Goal: Transaction & Acquisition: Purchase product/service

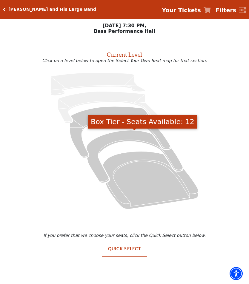
click at [126, 138] on icon "Box Tier - Seats Available: 12" at bounding box center [134, 156] width 97 height 53
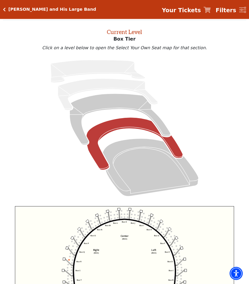
scroll to position [23, 0]
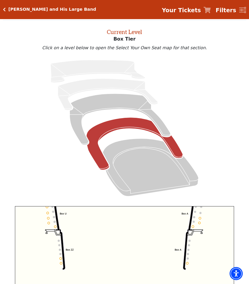
click at [195, 227] on icon "Left (BOX) Right (BOX) Center (BOX) Box ZZ Box U Box T Box S Box R Box Q Box P …" at bounding box center [124, 271] width 219 height 130
click at [193, 228] on circle at bounding box center [193, 227] width 2 height 2
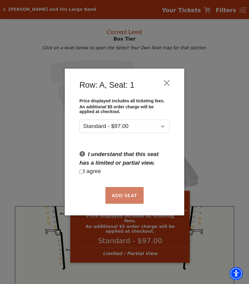
click at [165, 86] on button "Close" at bounding box center [166, 83] width 11 height 11
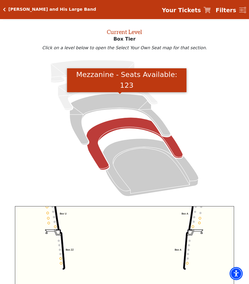
click at [114, 102] on icon "Mezzanine - Seats Available: 123" at bounding box center [120, 119] width 101 height 51
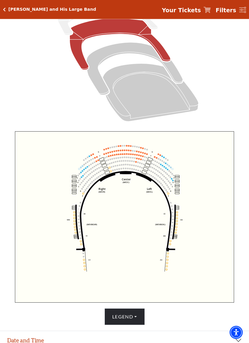
scroll to position [98, 0]
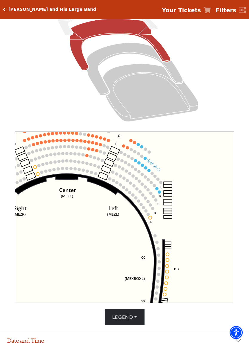
click at [161, 193] on circle at bounding box center [159, 191] width 3 height 3
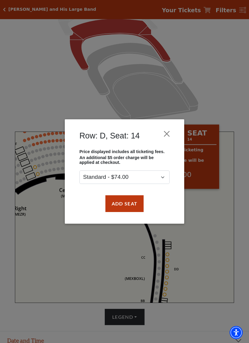
click at [129, 201] on button "Add Seat" at bounding box center [124, 203] width 38 height 17
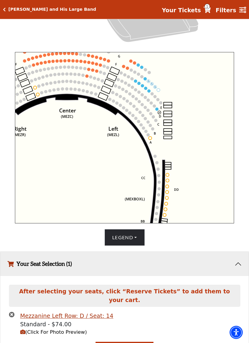
scroll to position [184, 0]
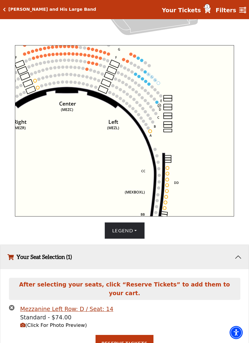
click at [158, 104] on circle at bounding box center [156, 102] width 3 height 3
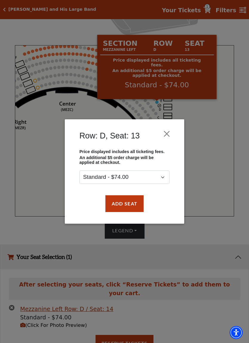
click at [143, 206] on button "Add Seat" at bounding box center [124, 203] width 38 height 17
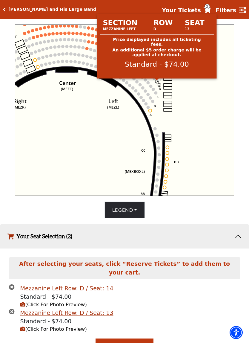
click at [136, 205] on button "Add Seat" at bounding box center [124, 207] width 42 height 19
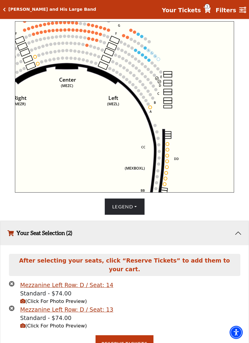
scroll to position [208, 0]
click at [69, 284] on span "(Click For Photo Preview)" at bounding box center [53, 301] width 67 height 6
click at [20, 284] on icon "(Click For Photo Preview)" at bounding box center [22, 301] width 5 height 5
click at [69, 284] on span "(Click For Photo Preview)" at bounding box center [53, 301] width 67 height 6
click at [127, 284] on button "Reserve Tickets" at bounding box center [125, 343] width 58 height 17
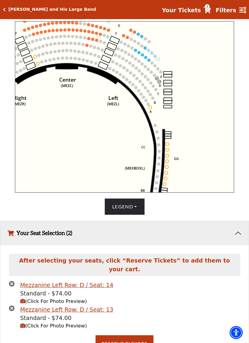
click at [74, 284] on span "(Click For Photo Preview)" at bounding box center [53, 301] width 67 height 6
click at [24, 284] on icon "(Click For Photo Preview)" at bounding box center [22, 301] width 5 height 5
click at [25, 284] on button "(Click For Photo Preview)" at bounding box center [53, 301] width 67 height 7
click at [67, 284] on span "(Click For Photo Preview)" at bounding box center [53, 301] width 67 height 6
click at [59, 284] on span "(Click For Photo Preview)" at bounding box center [53, 326] width 67 height 6
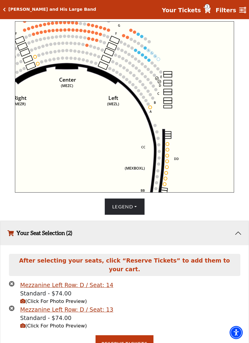
click at [82, 284] on span "(Click For Photo Preview)" at bounding box center [53, 326] width 67 height 6
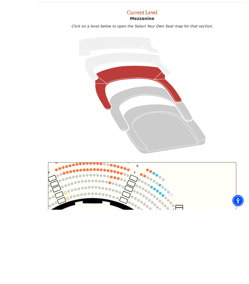
scroll to position [209, 0]
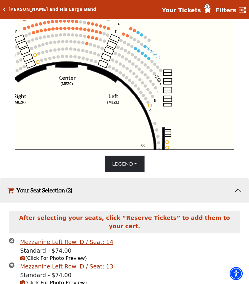
click at [75, 280] on span "(Click For Photo Preview)" at bounding box center [53, 283] width 67 height 6
click at [31, 256] on span "(Click For Photo Preview)" at bounding box center [53, 259] width 67 height 6
click at [25, 256] on icon "(Click For Photo Preview)" at bounding box center [22, 258] width 5 height 5
click at [50, 280] on button "(Click For Photo Preview)" at bounding box center [53, 283] width 67 height 7
click at [208, 9] on icon "Your Tickets" at bounding box center [207, 10] width 7 height 6
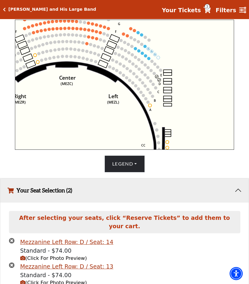
click at [208, 14] on div "Your Tickets" at bounding box center [207, 10] width 7 height 7
click at [210, 9] on span "3" at bounding box center [207, 6] width 5 height 5
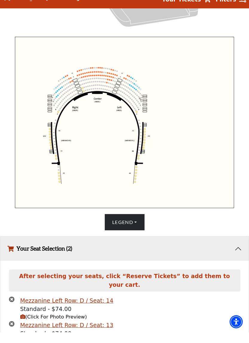
scroll to position [222, 0]
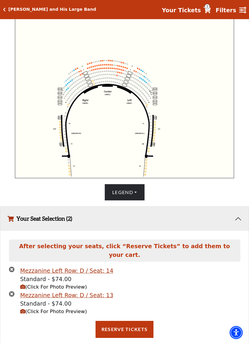
click at [211, 10] on icon "Your Tickets" at bounding box center [207, 10] width 7 height 6
click at [141, 284] on button "Reserve Tickets" at bounding box center [125, 329] width 58 height 17
click at [64, 284] on span "(Click For Photo Preview)" at bounding box center [53, 287] width 67 height 6
click at [211, 14] on link "Your Tickets 3" at bounding box center [186, 10] width 49 height 9
click at [215, 6] on div "Your Tickets 3 Filters" at bounding box center [201, 9] width 89 height 10
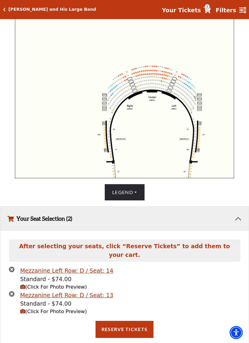
click at [58, 284] on span "(Click For Photo Preview)" at bounding box center [53, 311] width 67 height 6
click at [81, 284] on span "(Click For Photo Preview)" at bounding box center [53, 311] width 67 height 6
click at [25, 284] on icon "(Click For Photo Preview)" at bounding box center [22, 311] width 5 height 5
click at [25, 284] on button "(Click For Photo Preview)" at bounding box center [53, 311] width 67 height 7
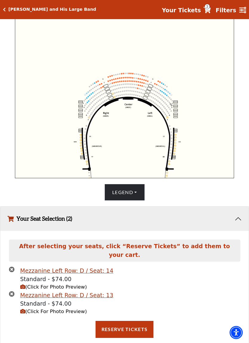
click at [8, 12] on h5 "[PERSON_NAME] and His Large Band" at bounding box center [52, 9] width 88 height 5
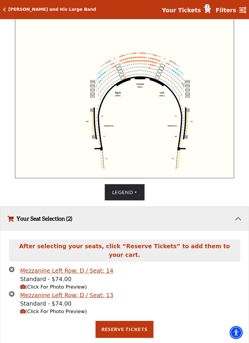
click at [11, 10] on h5 "[PERSON_NAME] and His Large Band" at bounding box center [52, 9] width 88 height 5
click at [143, 192] on button "Legend" at bounding box center [125, 192] width 40 height 17
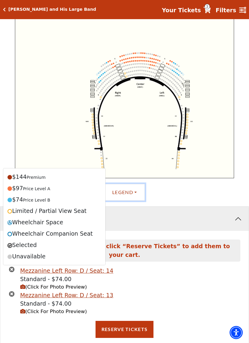
click at [224, 142] on icon "Center (MEZC) Right (MEZR) Left (MEZL) (MEXBOXR) (MEXBOXL) XX WW CC DD YY BB ZZ…" at bounding box center [124, 92] width 219 height 171
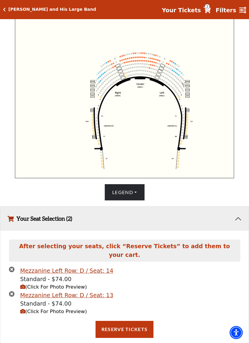
click at [211, 9] on icon "Your Tickets" at bounding box center [207, 10] width 7 height 6
click at [210, 9] on span "3" at bounding box center [207, 6] width 5 height 5
click at [211, 8] on icon "Your Tickets" at bounding box center [207, 10] width 7 height 6
click at [211, 10] on icon "Your Tickets" at bounding box center [207, 10] width 7 height 6
click at [5, 10] on icon "Click here to go back to filters" at bounding box center [4, 9] width 3 height 4
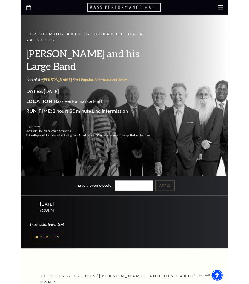
scroll to position [80, 0]
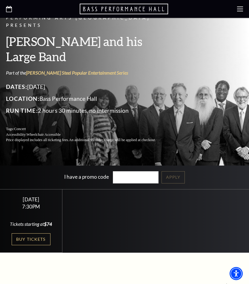
click at [40, 245] on link "Buy Tickets" at bounding box center [31, 240] width 39 height 12
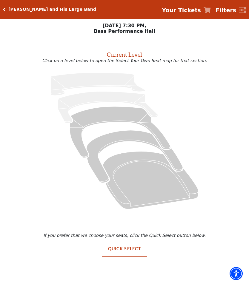
click at [116, 115] on icon "Mezzanine - Seats Available: 123" at bounding box center [120, 132] width 101 height 51
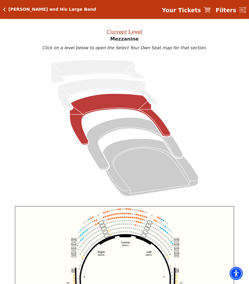
scroll to position [23, 0]
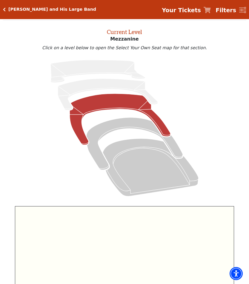
click at [216, 163] on icon at bounding box center [124, 128] width 229 height 145
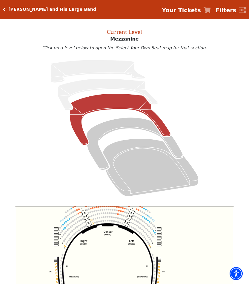
click at [159, 244] on rect at bounding box center [159, 243] width 4 height 1
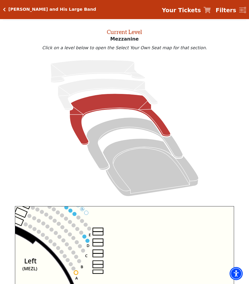
click at [85, 238] on circle at bounding box center [84, 237] width 4 height 4
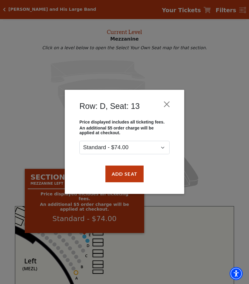
click at [134, 181] on button "Add Seat" at bounding box center [124, 174] width 38 height 17
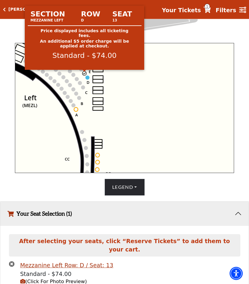
scroll to position [201, 0]
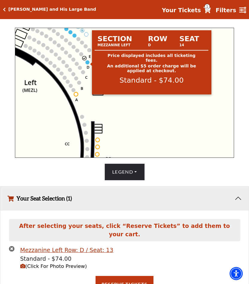
click at [88, 64] on circle at bounding box center [88, 63] width 4 height 4
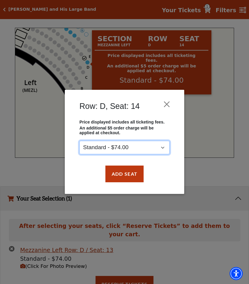
click at [169, 146] on select "Standard - $74.00" at bounding box center [124, 147] width 90 height 13
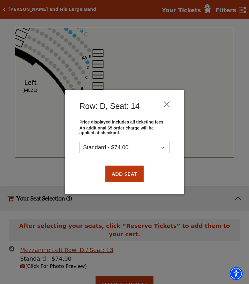
click at [133, 178] on button "Add Seat" at bounding box center [124, 174] width 38 height 17
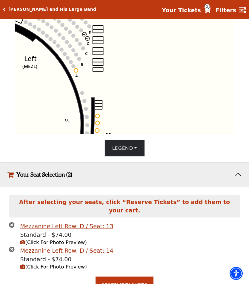
scroll to position [225, 0]
click at [140, 277] on button "Reserve Tickets" at bounding box center [125, 285] width 58 height 17
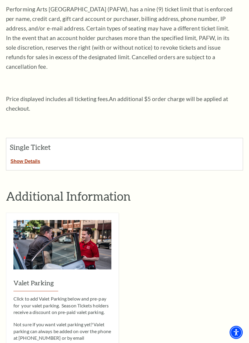
scroll to position [131, 0]
click at [25, 156] on button "Show Details" at bounding box center [25, 160] width 38 height 8
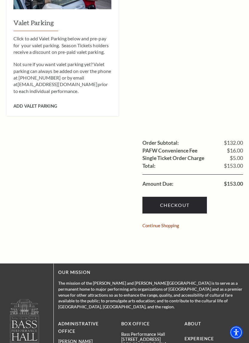
scroll to position [581, 0]
click at [194, 197] on link "Checkout" at bounding box center [175, 205] width 65 height 17
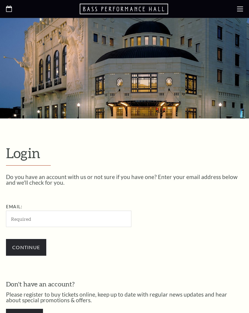
scroll to position [146, 0]
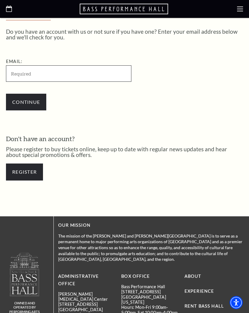
click at [87, 76] on input "Email:" at bounding box center [68, 73] width 125 height 16
type input "ddwtate@gmail.com"
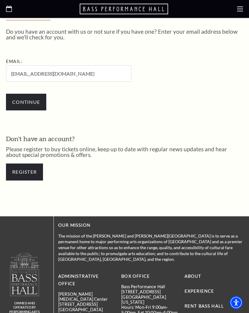
click at [30, 100] on input "Continue" at bounding box center [26, 102] width 40 height 17
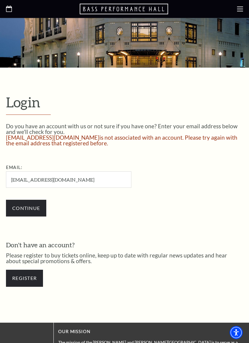
scroll to position [63, 0]
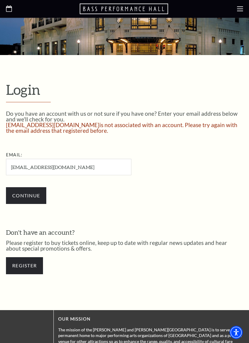
click at [32, 267] on link "Register" at bounding box center [24, 265] width 37 height 17
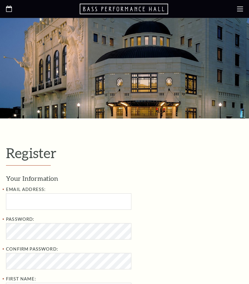
select select "1"
select select "[GEOGRAPHIC_DATA]"
click at [70, 204] on input "Email Address:" at bounding box center [68, 202] width 125 height 16
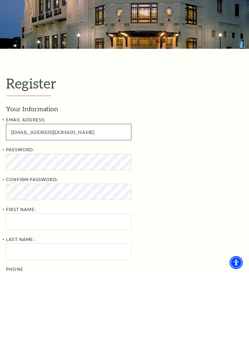
type input "[EMAIL_ADDRESS][DOMAIN_NAME]"
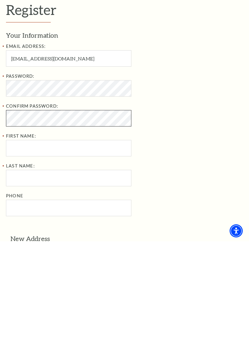
scroll to position [42, 0]
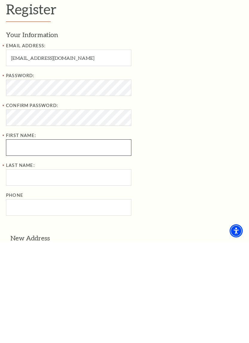
click at [101, 241] on input "First Name:" at bounding box center [68, 249] width 125 height 16
type input "Darla"
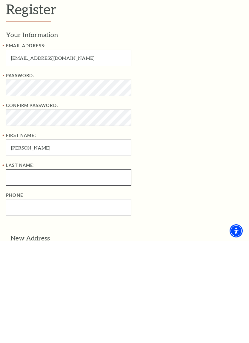
click at [94, 271] on input "Last Name:" at bounding box center [68, 279] width 125 height 16
type input "Tate"
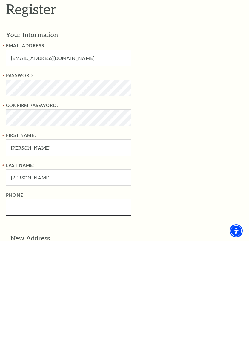
click at [108, 284] on input "Phone" at bounding box center [68, 309] width 125 height 16
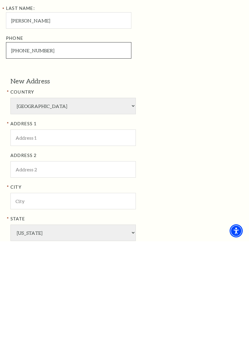
scroll to position [207, 0]
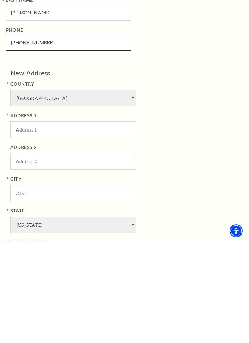
type input "214-926-8724"
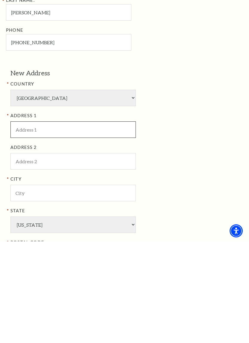
click at [87, 223] on input "ADDRESS 1" at bounding box center [72, 231] width 125 height 16
type input "76053"
type input "Hurst"
type input "1213 KARLA DR"
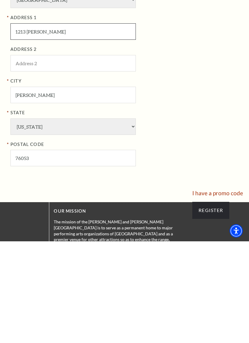
scroll to position [313, 0]
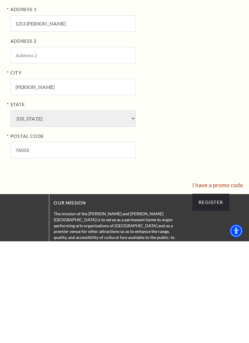
click at [218, 284] on input "Register" at bounding box center [210, 303] width 37 height 17
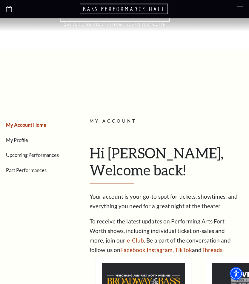
click at [41, 128] on link "My Account Home" at bounding box center [26, 125] width 40 height 6
click at [59, 151] on li "Upcoming Performances" at bounding box center [41, 155] width 70 height 9
click at [52, 157] on link "Upcoming Performances" at bounding box center [32, 155] width 53 height 6
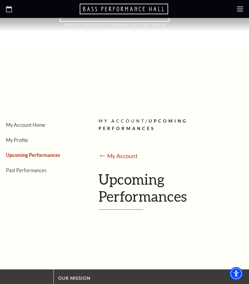
click at [241, 7] on icon at bounding box center [240, 9] width 6 height 6
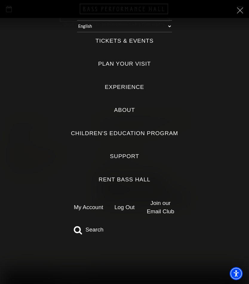
click at [128, 39] on label "Tickets & Events" at bounding box center [125, 41] width 58 height 8
click at [0, 0] on Events "Tickets & Events" at bounding box center [0, 0] width 0 height 0
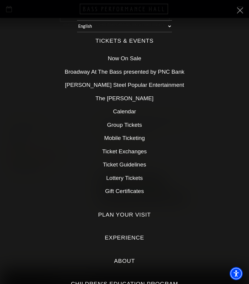
click at [130, 56] on link "Now On Sale" at bounding box center [124, 58] width 33 height 6
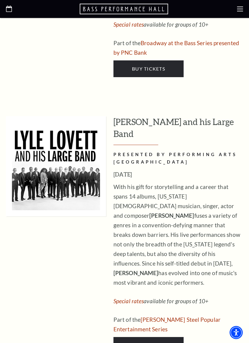
scroll to position [841, 0]
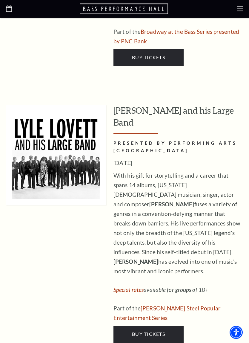
click at [156, 284] on link "Buy Tickets" at bounding box center [149, 334] width 70 height 17
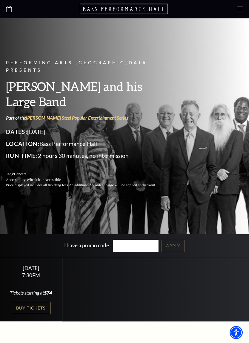
scroll to position [60, 0]
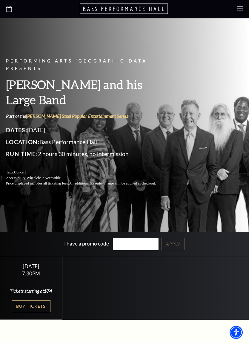
click at [38, 284] on link "Buy Tickets" at bounding box center [31, 306] width 39 height 12
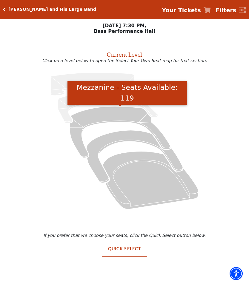
click at [132, 114] on icon "Mezzanine - Seats Available: 119" at bounding box center [120, 132] width 101 height 51
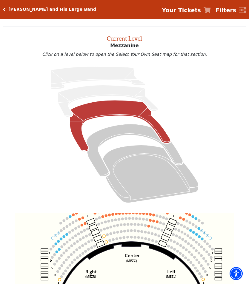
scroll to position [16, 0]
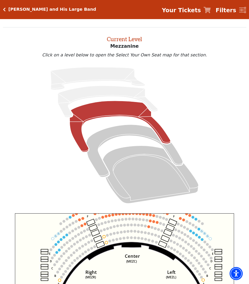
click at [201, 9] on strong "Your Tickets" at bounding box center [181, 10] width 39 height 7
click at [201, 10] on strong "Your Tickets" at bounding box center [181, 10] width 39 height 7
click at [201, 12] on strong "Your Tickets" at bounding box center [181, 10] width 39 height 7
click at [199, 13] on strong "Your Tickets" at bounding box center [181, 10] width 39 height 7
click at [10, 10] on h5 "[PERSON_NAME] and His Large Band" at bounding box center [52, 9] width 88 height 5
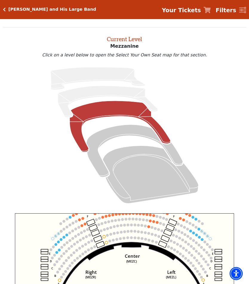
click at [11, 14] on div "Lyle Lovett and His Large Band Your Tickets Filters" at bounding box center [124, 9] width 249 height 19
click at [12, 9] on h5 "[PERSON_NAME] and His Large Band" at bounding box center [52, 9] width 88 height 5
click at [9, 9] on h5 "[PERSON_NAME] and His Large Band" at bounding box center [52, 9] width 88 height 5
click at [48, 53] on p "Mezzanine" at bounding box center [125, 48] width 244 height 10
click at [8, 12] on h5 "[PERSON_NAME] and His Large Band" at bounding box center [52, 9] width 88 height 5
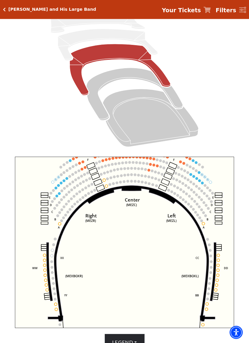
scroll to position [73, 0]
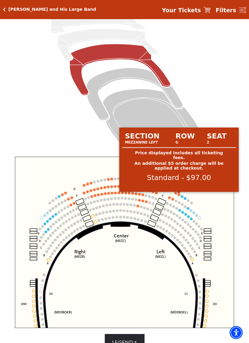
click at [178, 195] on circle at bounding box center [179, 194] width 3 height 3
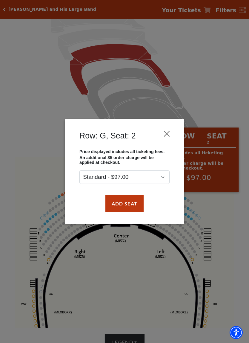
click at [225, 204] on div "Row: G, Seat: 2 Price displayed includes all ticketing fees. An additional $5 o…" at bounding box center [124, 171] width 249 height 343
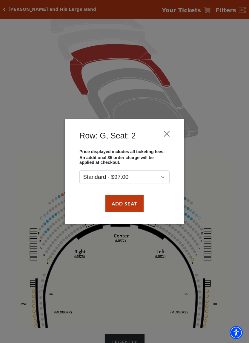
click at [171, 135] on button "Close" at bounding box center [166, 133] width 11 height 11
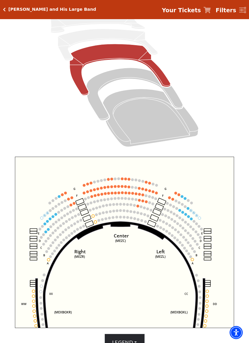
click at [200, 239] on circle at bounding box center [200, 237] width 3 height 3
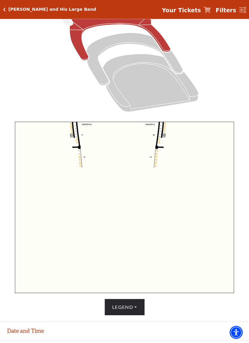
scroll to position [168, 0]
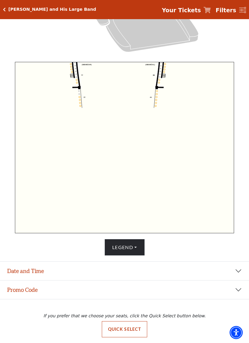
click at [139, 246] on button "Legend" at bounding box center [125, 247] width 40 height 17
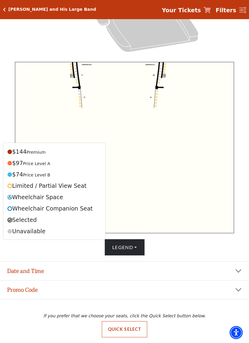
click at [206, 250] on div "Legend $144 Premium $97 Price Level A $74 Price Level B Limited / Partial View …" at bounding box center [125, 247] width 244 height 17
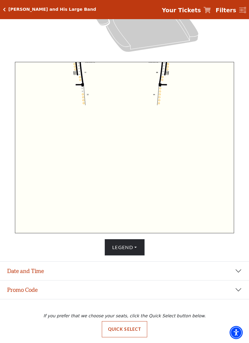
click at [223, 169] on icon "Center (MEZC) Right (MEZR) Left (MEZL) (MEXBOXR) (MEXBOXL) XX WW CC DD YY BB ZZ…" at bounding box center [124, 147] width 219 height 171
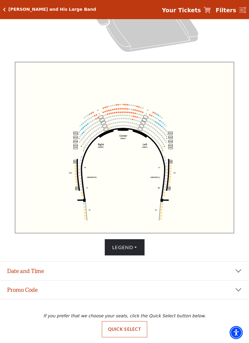
click at [211, 7] on icon "Your Tickets" at bounding box center [207, 10] width 7 height 6
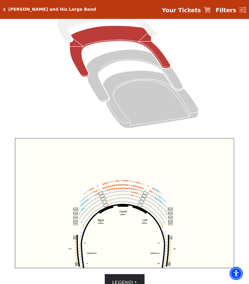
scroll to position [0, 0]
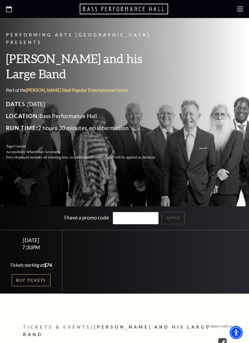
scroll to position [87, 0]
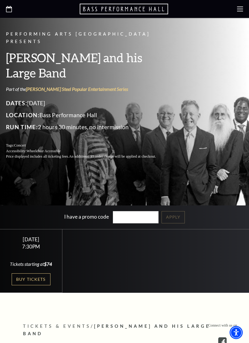
click at [42, 280] on link "Buy Tickets" at bounding box center [31, 279] width 39 height 12
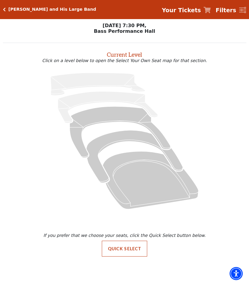
click at [130, 114] on icon "Mezzanine - Seats Available: 119" at bounding box center [120, 132] width 101 height 51
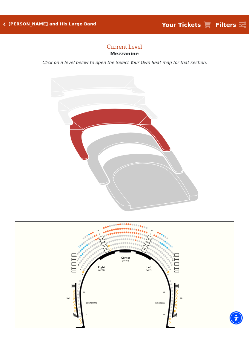
scroll to position [24, 0]
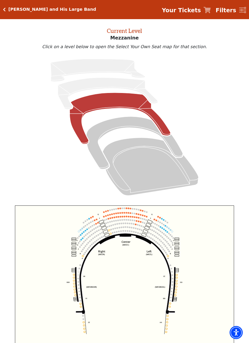
click at [212, 4] on div "[PERSON_NAME] and His Large Band Your Tickets Filters" at bounding box center [124, 9] width 249 height 19
click at [208, 9] on icon "Your Tickets" at bounding box center [207, 10] width 7 height 6
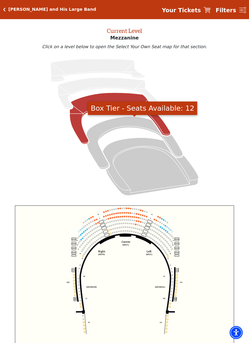
click at [132, 125] on icon "Box Tier - Seats Available: 12" at bounding box center [134, 143] width 97 height 53
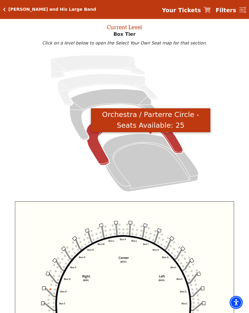
scroll to position [27, 0]
click at [146, 157] on icon "Orchestra / Parterre Circle - Seats Available: 25" at bounding box center [151, 163] width 96 height 58
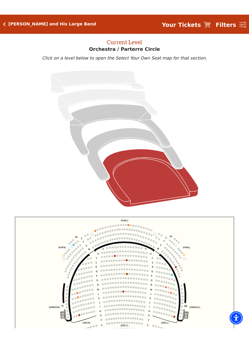
scroll to position [28, 0]
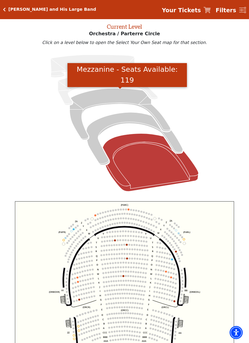
click at [112, 97] on icon "Mezzanine - Seats Available: 119" at bounding box center [120, 113] width 101 height 51
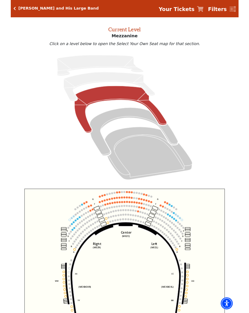
scroll to position [0, 0]
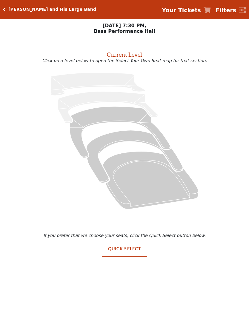
scroll to position [-89, 0]
click at [124, 114] on icon "Mezzanine - Seats Available: 119" at bounding box center [120, 132] width 101 height 51
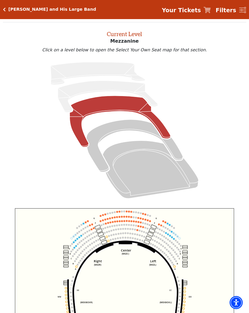
scroll to position [22, 0]
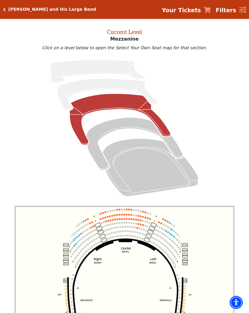
click at [190, 288] on icon "Center (MEZC) Right (MEZR) Left (MEZL) (MEXBOXR) (MEXBOXL) XX WW CC DD YY BB ZZ…" at bounding box center [124, 282] width 219 height 151
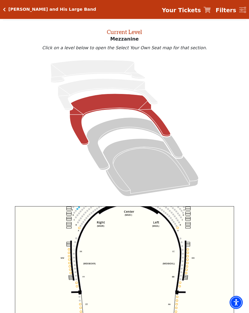
scroll to position [23, 0]
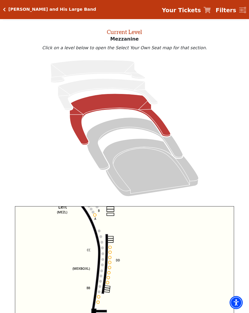
click at [113, 247] on icon "Center (MEZC) Right (MEZR) Left (MEZL) (MEXBOXR) (MEXBOXL) XX WW CC DD YY BB ZZ…" at bounding box center [124, 281] width 219 height 151
click at [113, 248] on icon "Center (MEZC) Right (MEZR) Left (MEZL) (MEXBOXR) (MEXBOXL) XX WW CC DD YY BB ZZ…" at bounding box center [124, 281] width 219 height 151
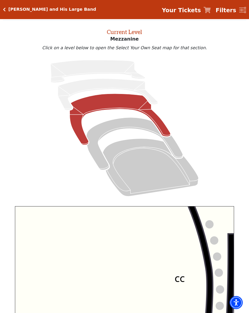
click at [143, 227] on icon "Center (MEZC) Right (MEZR) Left (MEZL) (MEXBOXR) (MEXBOXL) XX WW CC DD YY BB ZZ…" at bounding box center [124, 281] width 219 height 151
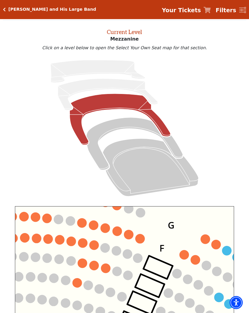
click at [143, 242] on circle at bounding box center [140, 239] width 9 height 9
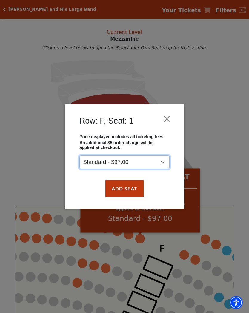
click at [164, 166] on select "Standard - $97.00" at bounding box center [124, 162] width 90 height 13
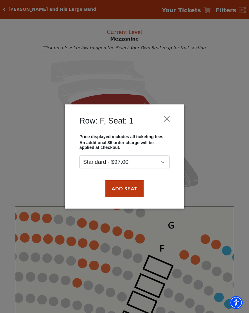
click at [224, 167] on div "Row: F, Seat: 1 Price displayed includes all ticketing fees. An additional $5 o…" at bounding box center [124, 156] width 249 height 313
click at [167, 123] on button "Close" at bounding box center [166, 118] width 11 height 11
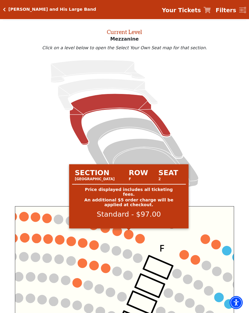
click at [129, 236] on circle at bounding box center [128, 234] width 9 height 9
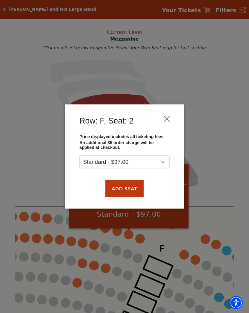
click at [132, 190] on button "Add Seat" at bounding box center [124, 188] width 38 height 17
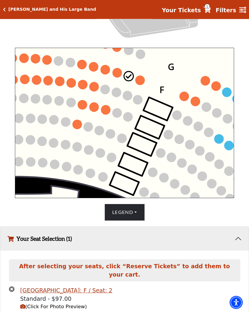
scroll to position [193, 0]
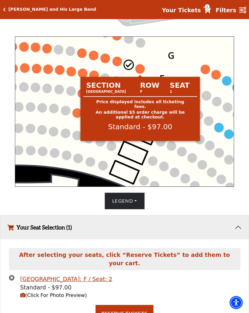
click at [141, 71] on circle at bounding box center [140, 69] width 9 height 9
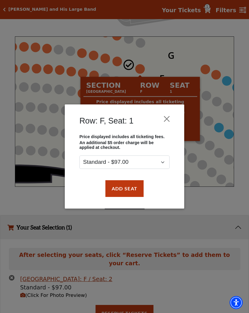
click at [130, 192] on button "Add Seat" at bounding box center [124, 188] width 38 height 17
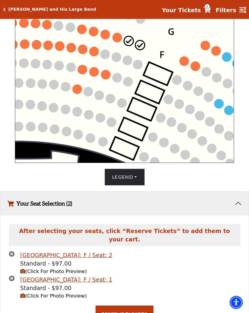
scroll to position [217, 0]
click at [211, 10] on icon "Your Tickets" at bounding box center [207, 10] width 7 height 6
click at [50, 269] on span "(Click For Photo Preview)" at bounding box center [53, 272] width 67 height 6
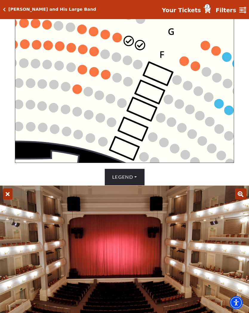
click at [211, 13] on div "Your Tickets" at bounding box center [207, 10] width 7 height 7
click at [211, 8] on icon "Your Tickets" at bounding box center [207, 10] width 7 height 6
click at [211, 10] on icon "Your Tickets" at bounding box center [207, 10] width 7 height 6
click at [210, 8] on span "2" at bounding box center [207, 6] width 5 height 5
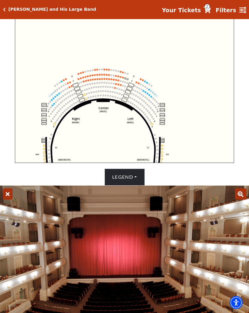
click at [210, 12] on icon "Your Tickets" at bounding box center [207, 10] width 7 height 6
click at [211, 12] on icon "Your Tickets" at bounding box center [207, 10] width 7 height 6
click at [217, 8] on div "Your Tickets 2 Filters" at bounding box center [201, 9] width 89 height 10
click at [209, 8] on span "2" at bounding box center [207, 6] width 5 height 5
click at [210, 5] on span "2" at bounding box center [207, 6] width 5 height 5
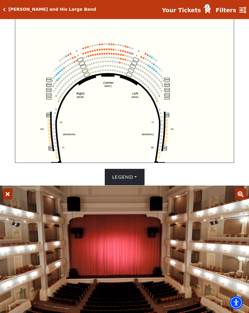
click at [210, 7] on span "2" at bounding box center [207, 6] width 5 height 5
click at [214, 4] on div "[PERSON_NAME] and His Large Band Your Tickets 2 Filters" at bounding box center [124, 9] width 249 height 19
click at [210, 5] on span "2" at bounding box center [207, 6] width 5 height 5
click at [209, 4] on span "2" at bounding box center [207, 6] width 5 height 5
click at [207, 4] on div "[PERSON_NAME] and His Large Band Your Tickets 2 Filters" at bounding box center [124, 9] width 249 height 19
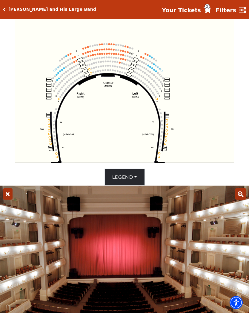
click at [206, 2] on div "[PERSON_NAME] and His Large Band Your Tickets 2 Filters" at bounding box center [124, 9] width 249 height 19
click at [209, 5] on span "2" at bounding box center [207, 6] width 5 height 5
click at [211, 8] on icon "Your Tickets" at bounding box center [207, 10] width 7 height 6
click at [211, 14] on link "Your Tickets 2" at bounding box center [186, 10] width 49 height 9
click at [211, 14] on div "Your Tickets" at bounding box center [207, 10] width 7 height 7
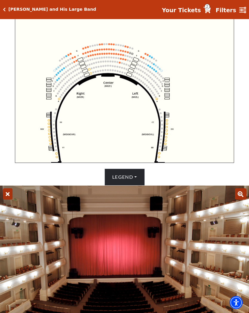
click at [211, 12] on icon "Your Tickets" at bounding box center [207, 10] width 7 height 6
click at [211, 10] on icon "Your Tickets" at bounding box center [207, 10] width 7 height 6
click at [211, 14] on link "Your Tickets 2" at bounding box center [186, 10] width 49 height 9
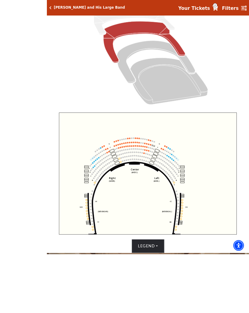
scroll to position [212, 0]
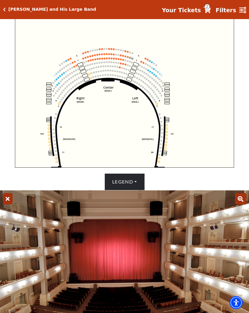
click at [10, 11] on h5 "[PERSON_NAME] and His Large Band" at bounding box center [52, 9] width 88 height 5
